Goal: Find specific page/section: Find specific page/section

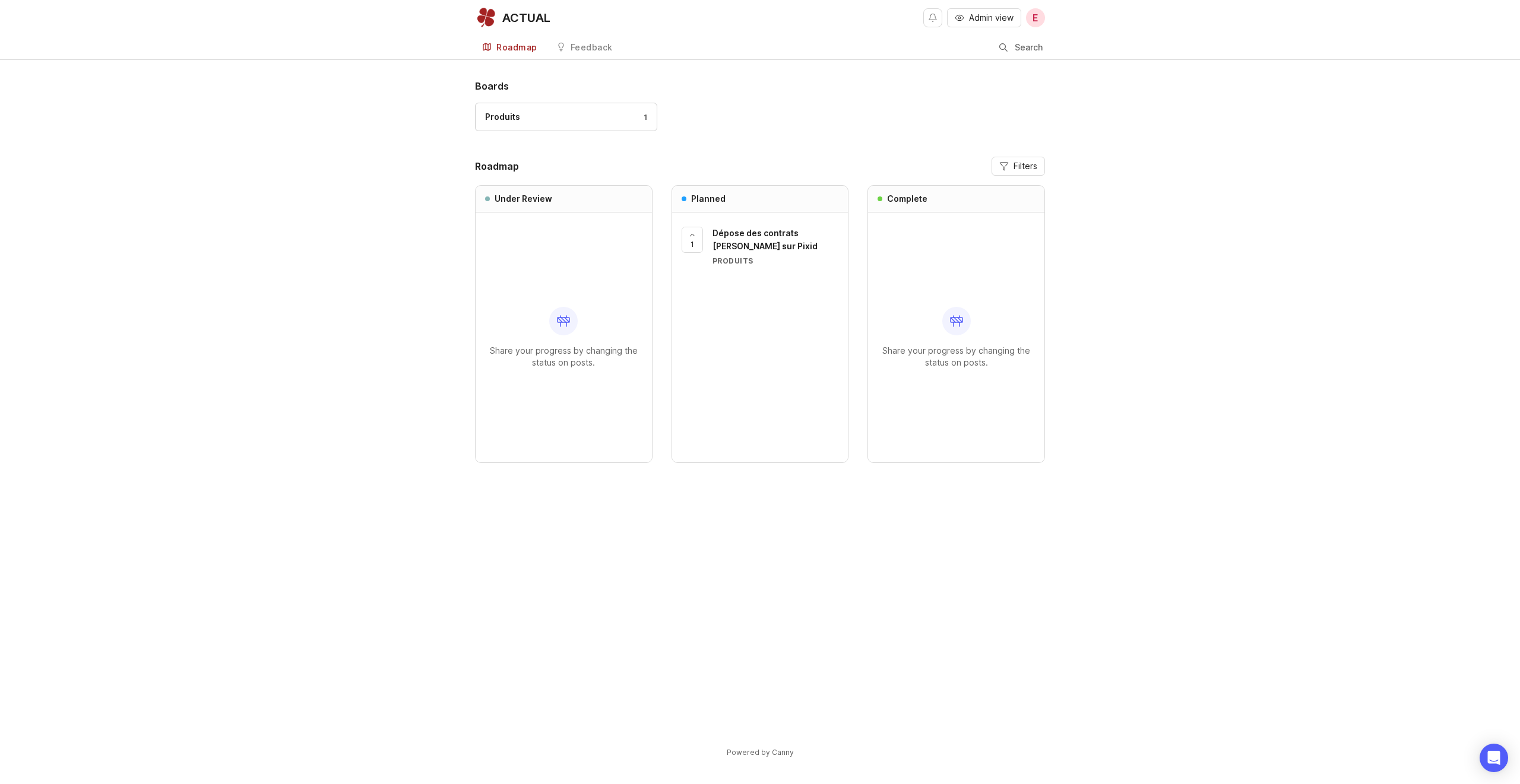
click at [545, 117] on div "Produits 1" at bounding box center [566, 117] width 162 height 13
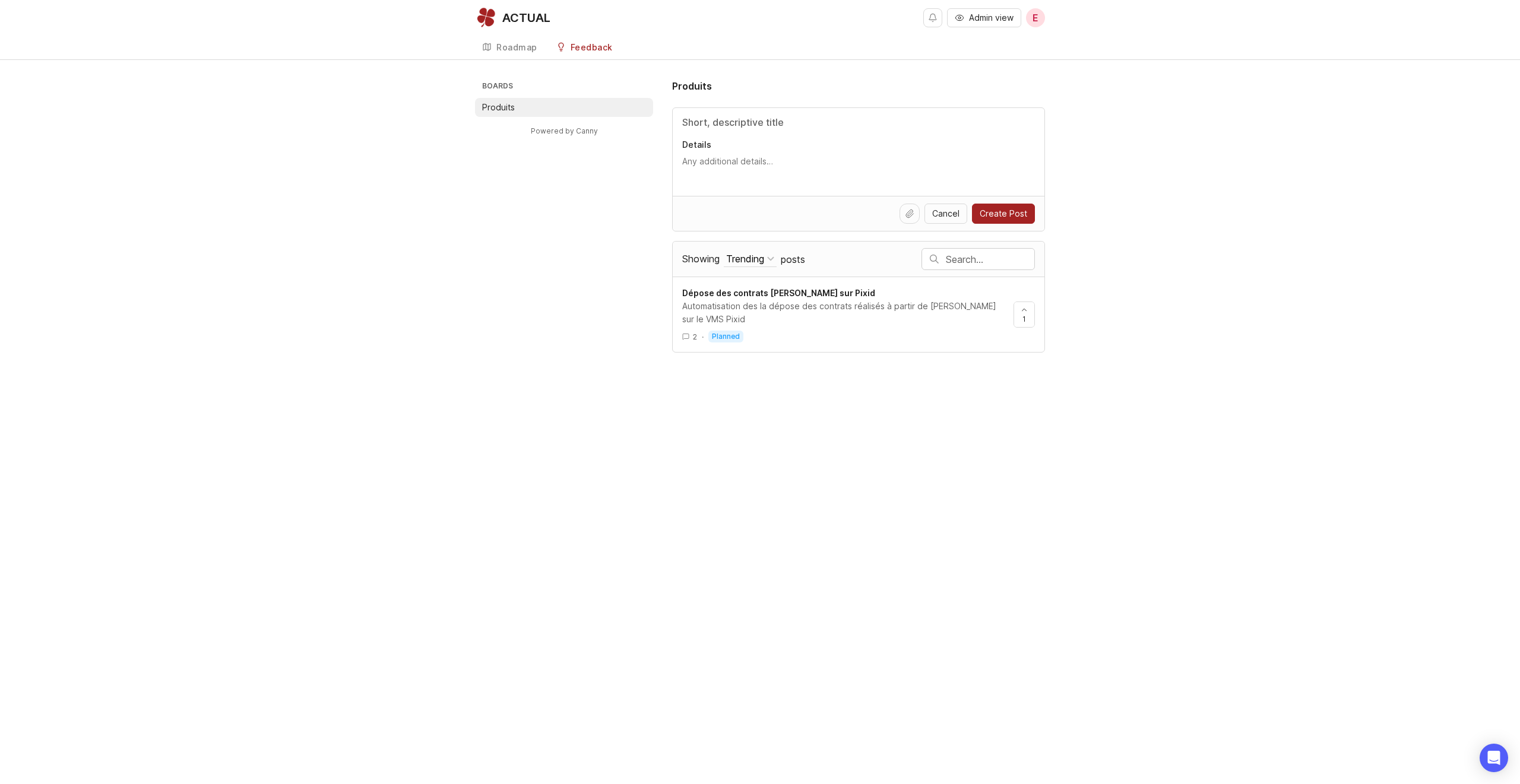
click at [513, 47] on div "Roadmap" at bounding box center [517, 47] width 41 height 9
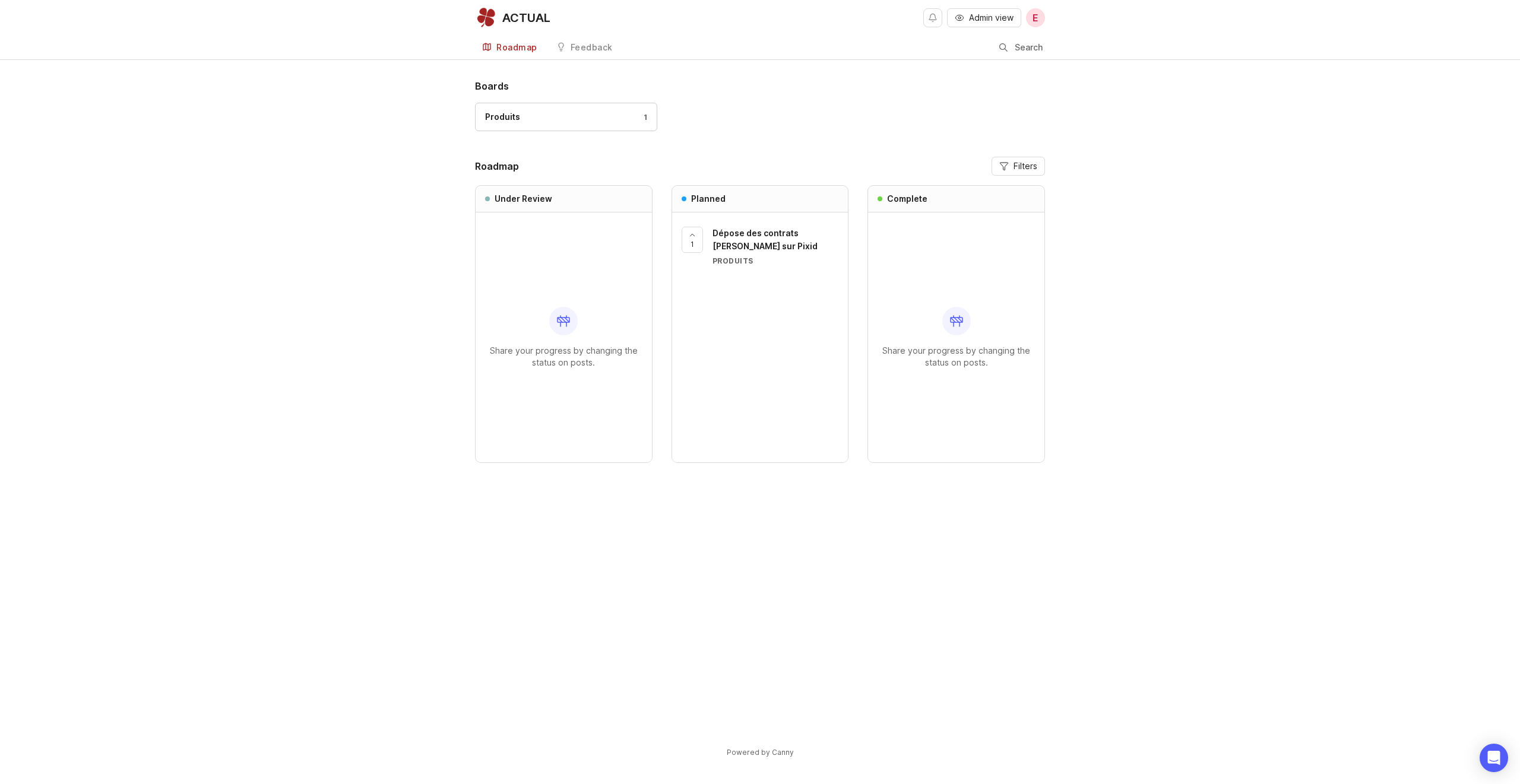
click at [519, 13] on div "ACTUAL" at bounding box center [526, 18] width 48 height 12
click at [746, 233] on span "Dépose des contrats [PERSON_NAME] sur Pixid" at bounding box center [765, 239] width 105 height 23
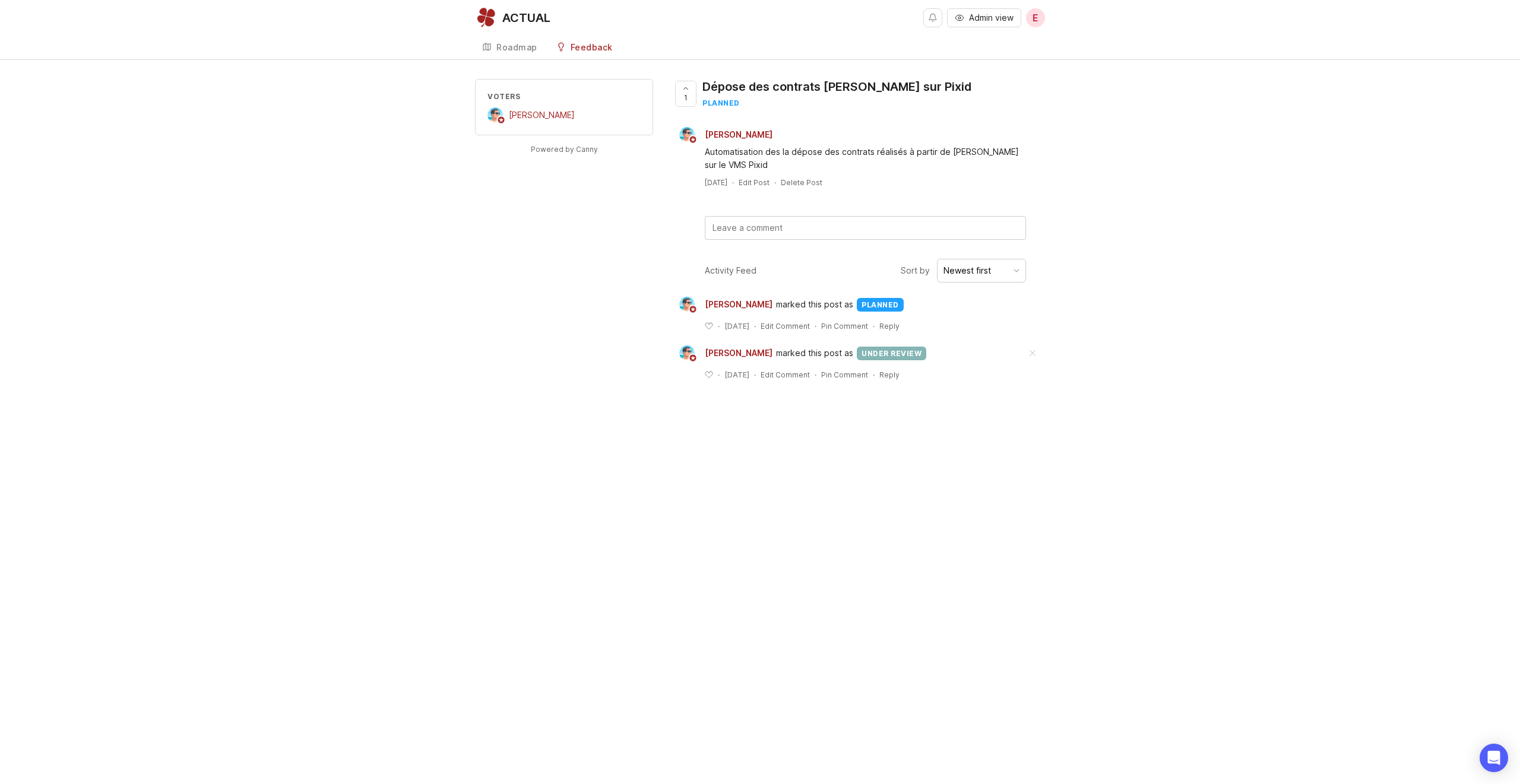
click at [523, 111] on span "[PERSON_NAME]" at bounding box center [542, 115] width 66 height 10
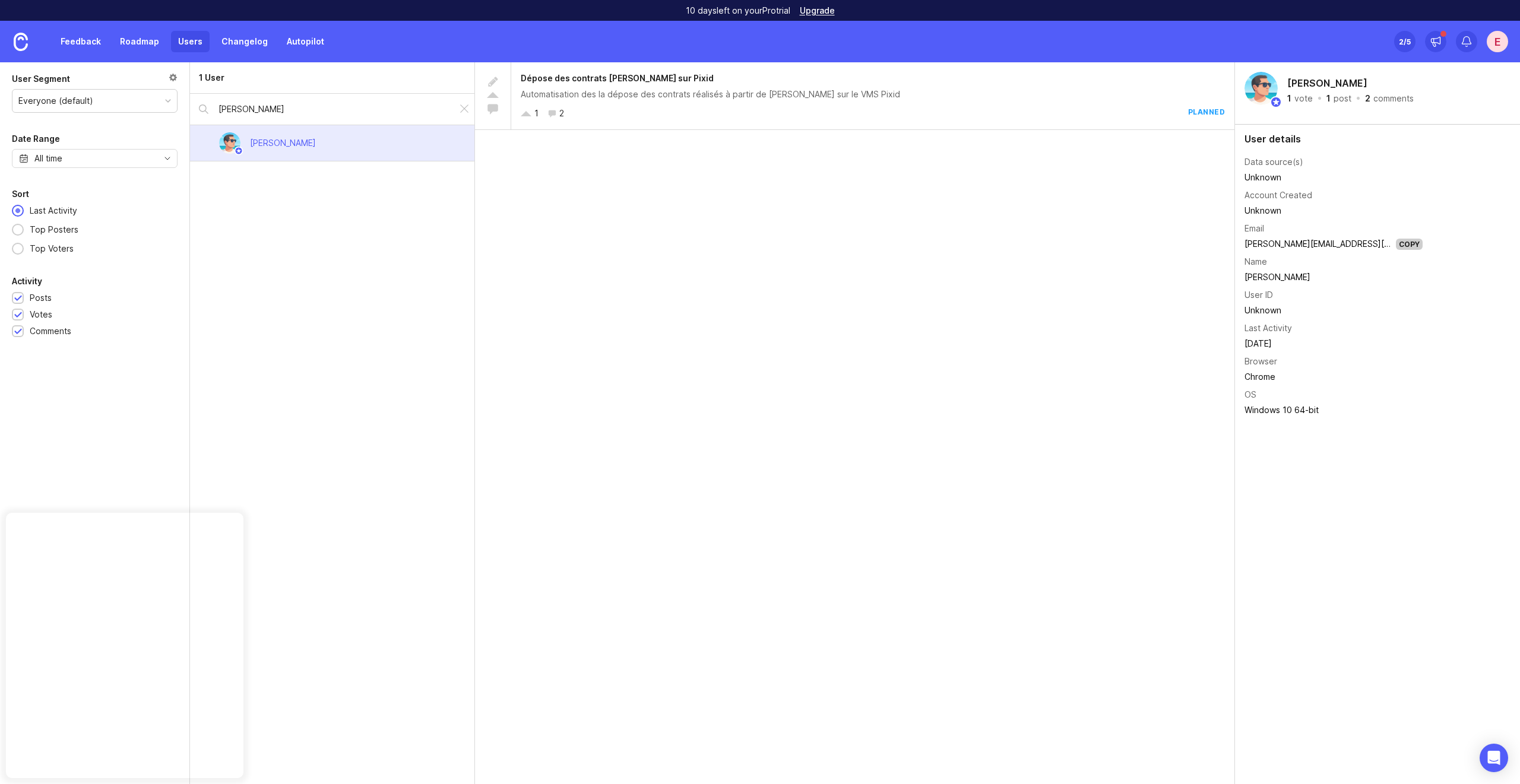
click at [82, 38] on link "Feedback" at bounding box center [81, 41] width 54 height 22
